Goal: Transaction & Acquisition: Book appointment/travel/reservation

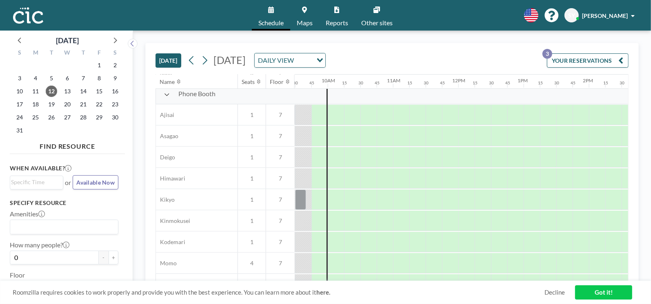
scroll to position [235, 620]
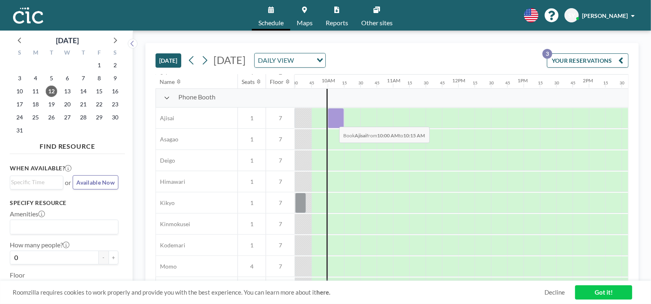
click at [332, 120] on div at bounding box center [336, 118] width 16 height 20
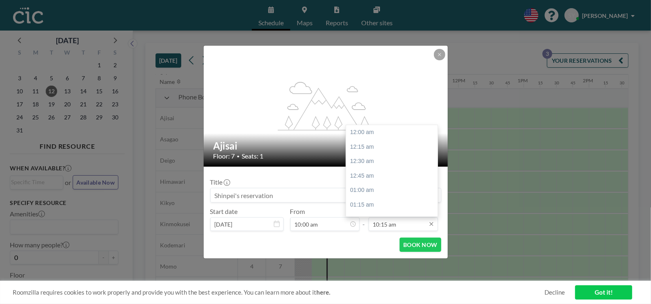
scroll to position [595, 0]
click at [376, 178] on div "11:00 am" at bounding box center [393, 176] width 95 height 15
type input "11:00 am"
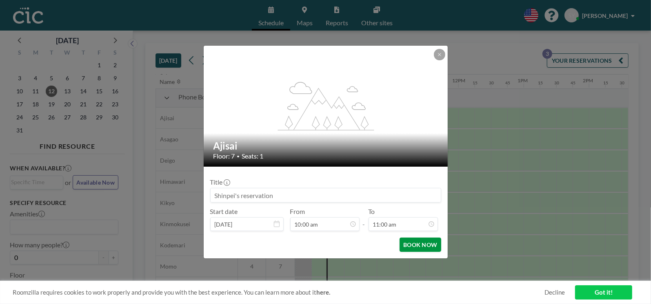
click at [426, 238] on button "BOOK NOW" at bounding box center [419, 245] width 41 height 14
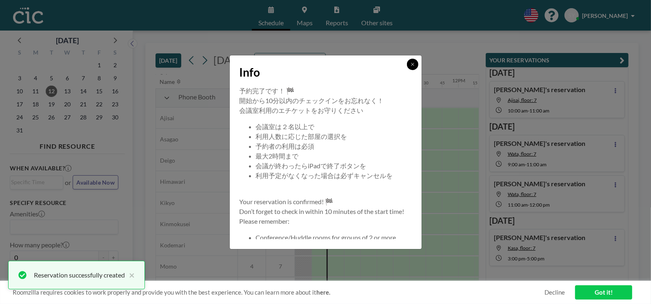
click at [412, 66] on icon at bounding box center [412, 64] width 5 height 5
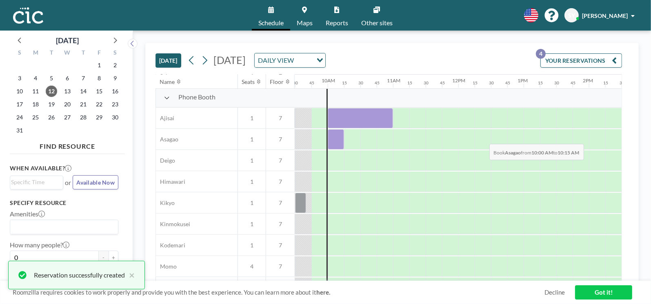
click at [340, 137] on div at bounding box center [336, 139] width 16 height 20
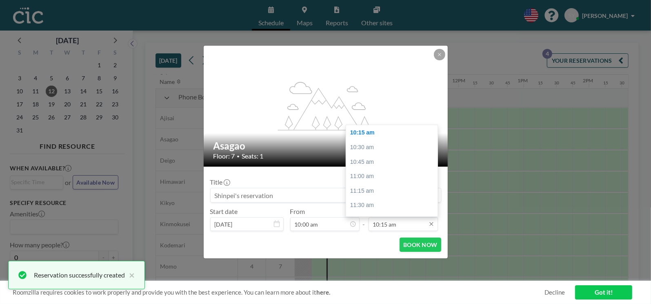
click at [408, 225] on input "10:15 am" at bounding box center [402, 224] width 69 height 14
click at [377, 172] on div "11:00 am" at bounding box center [393, 176] width 95 height 15
type input "11:00 am"
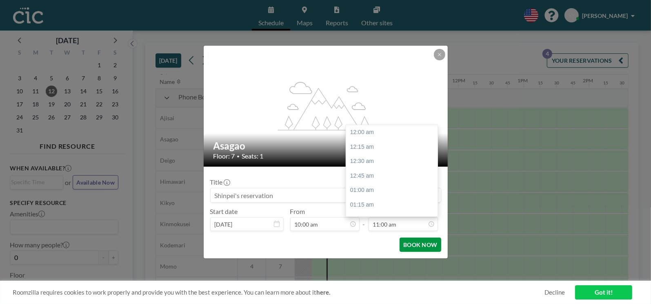
scroll to position [638, 0]
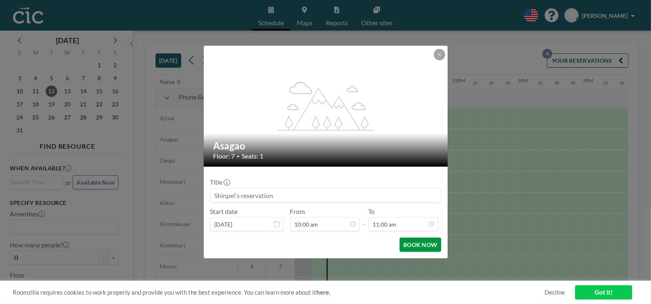
click at [415, 243] on button "BOOK NOW" at bounding box center [419, 245] width 41 height 14
